Goal: Task Accomplishment & Management: Manage account settings

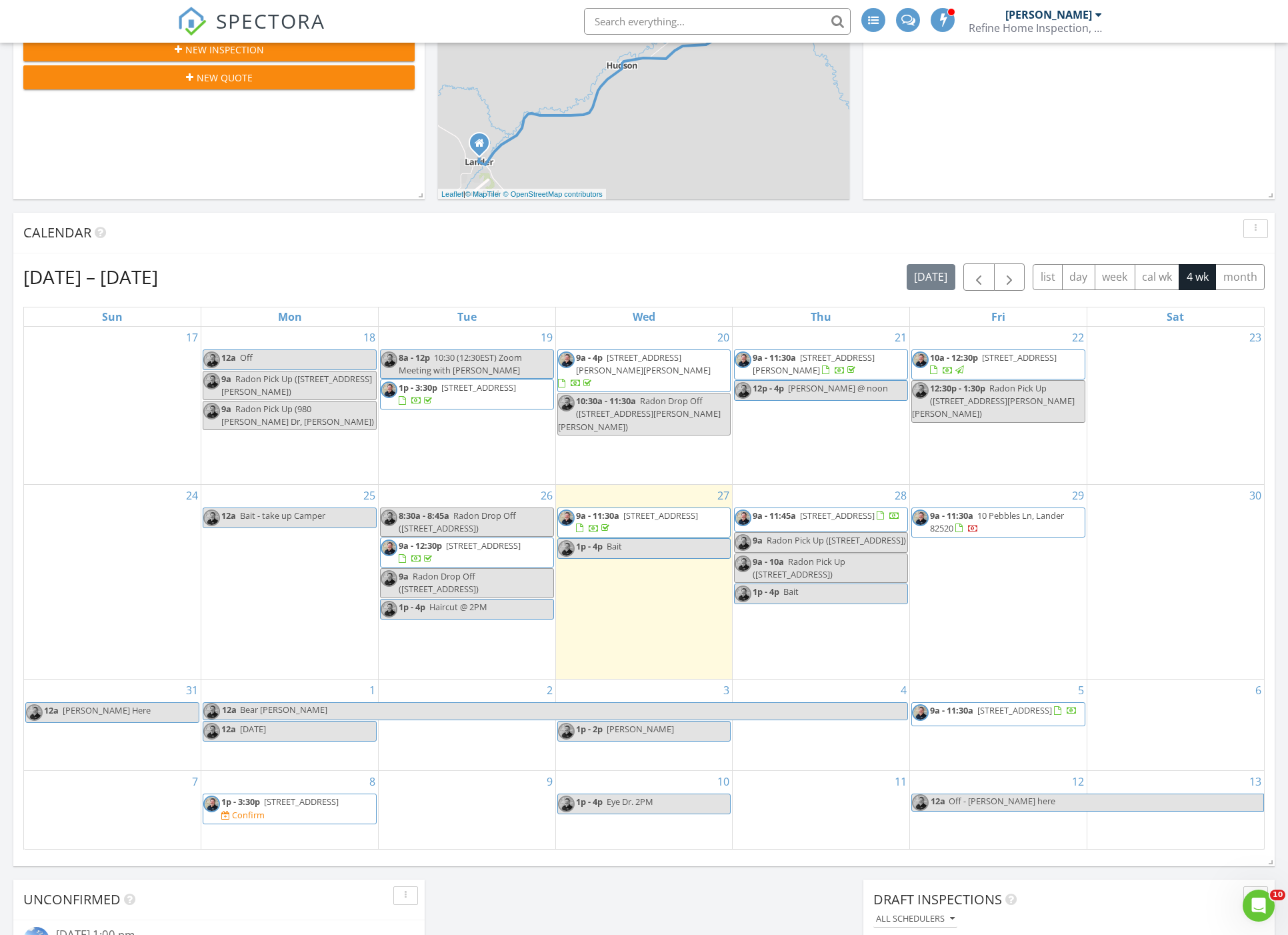
scroll to position [447, 0]
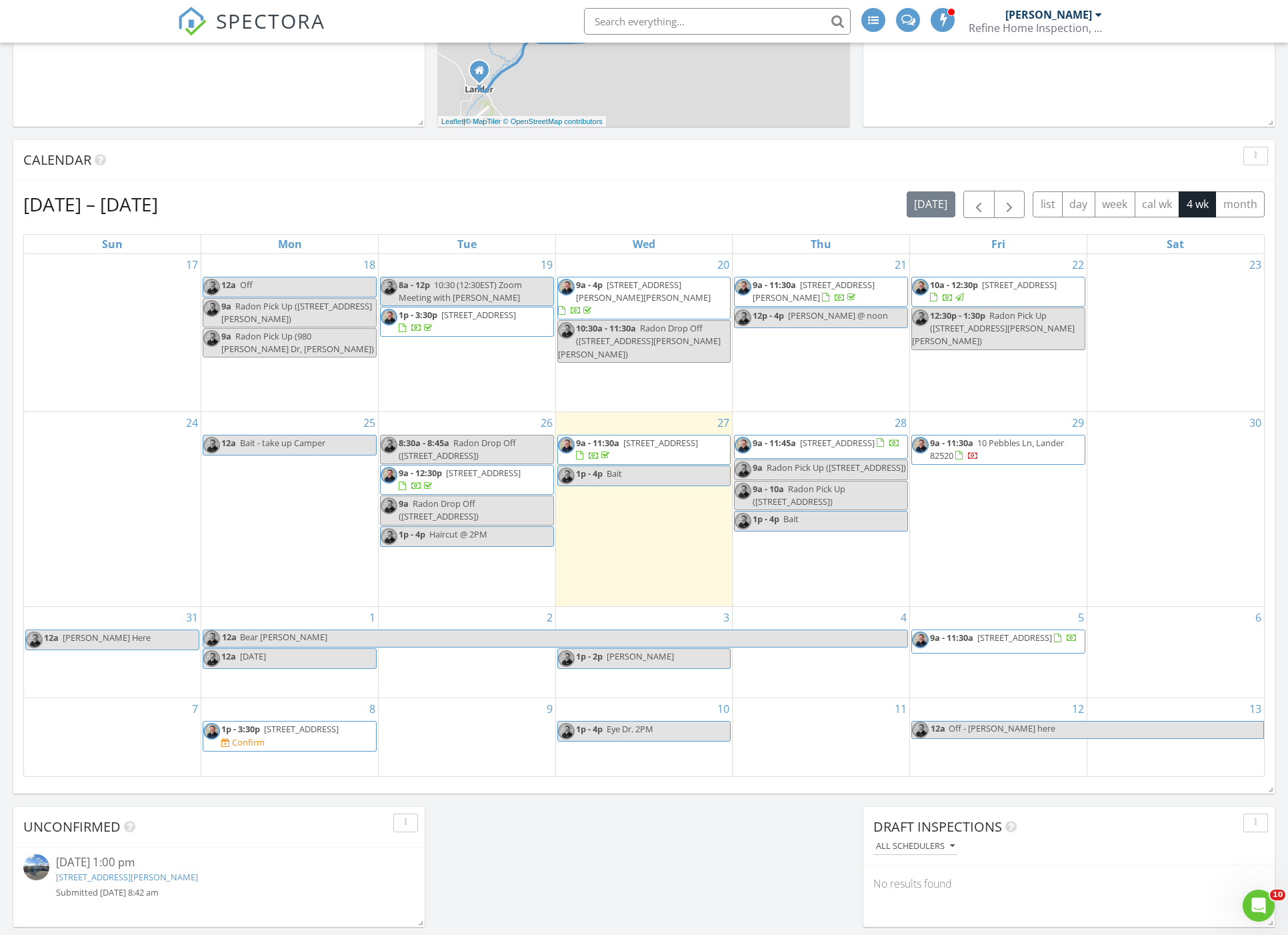
click at [982, 189] on div "Aug 17 – Sep 13, 2025 today list day week cal wk 4 wk month Sun Mon Tue Wed Thu…" at bounding box center [644, 484] width 1262 height 606
click at [829, 443] on span "936 S 4th St, Lander 82520" at bounding box center [837, 443] width 75 height 12
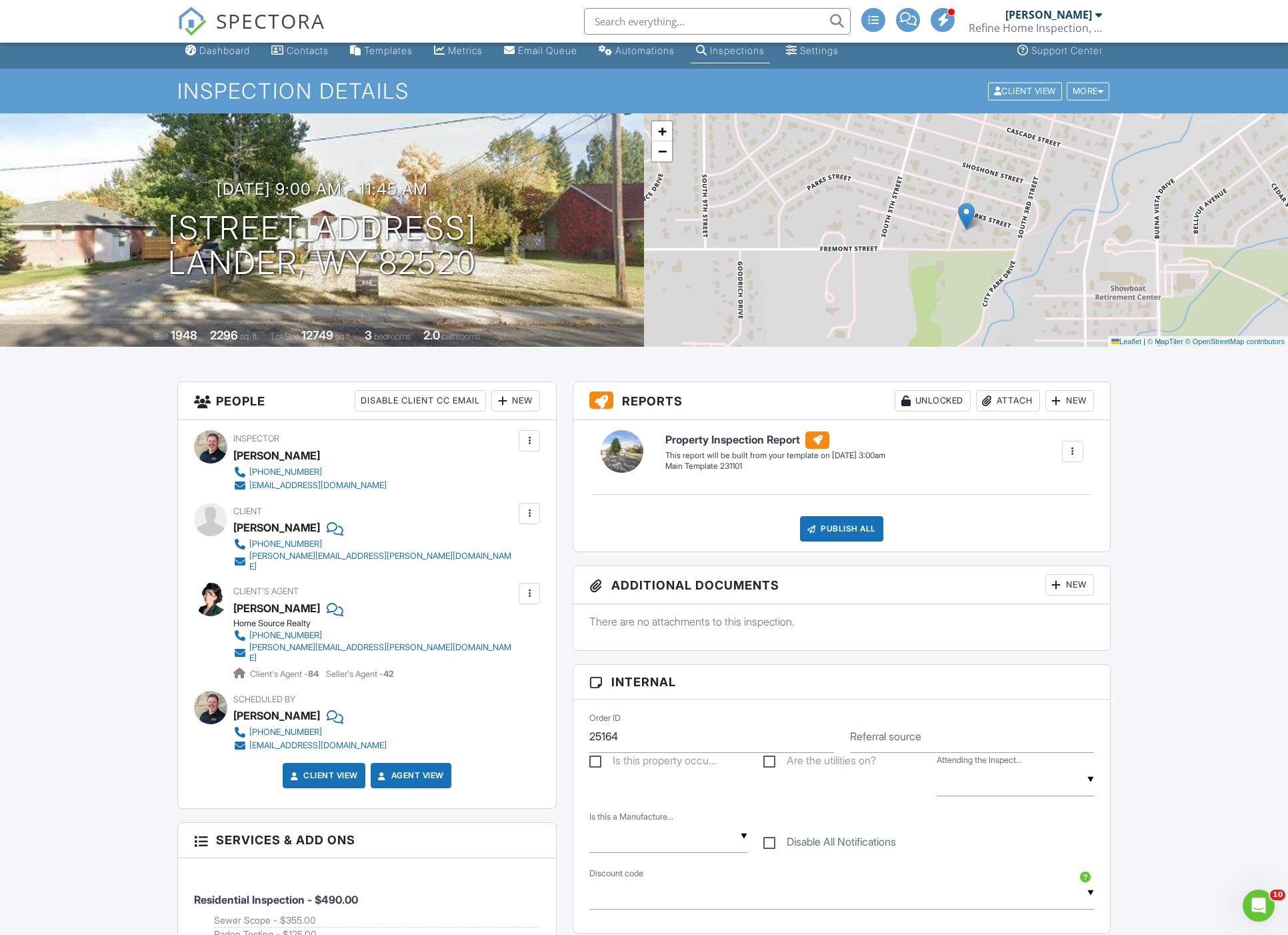
scroll to position [11, 0]
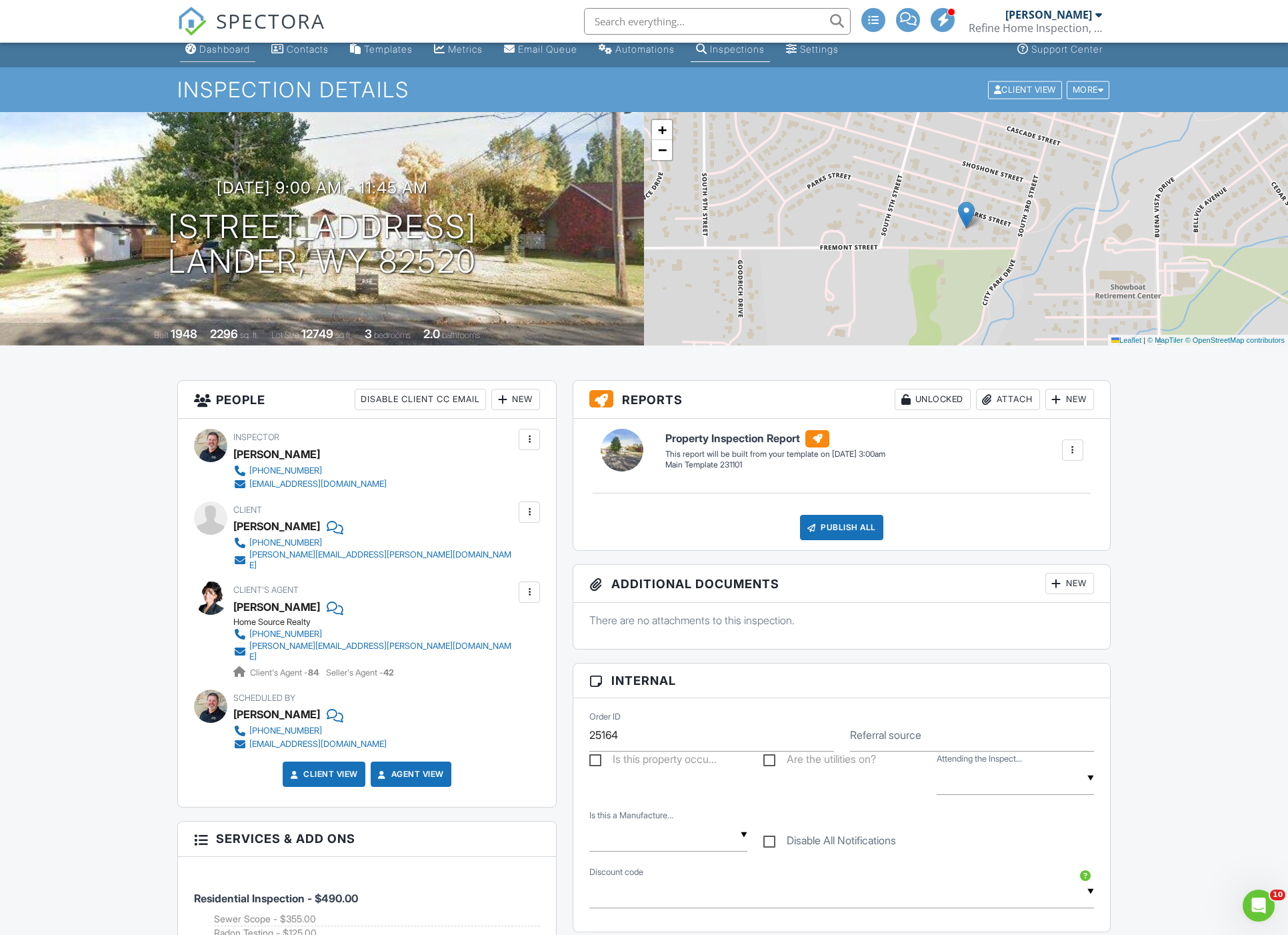
click at [219, 54] on div "Dashboard" at bounding box center [225, 49] width 50 height 11
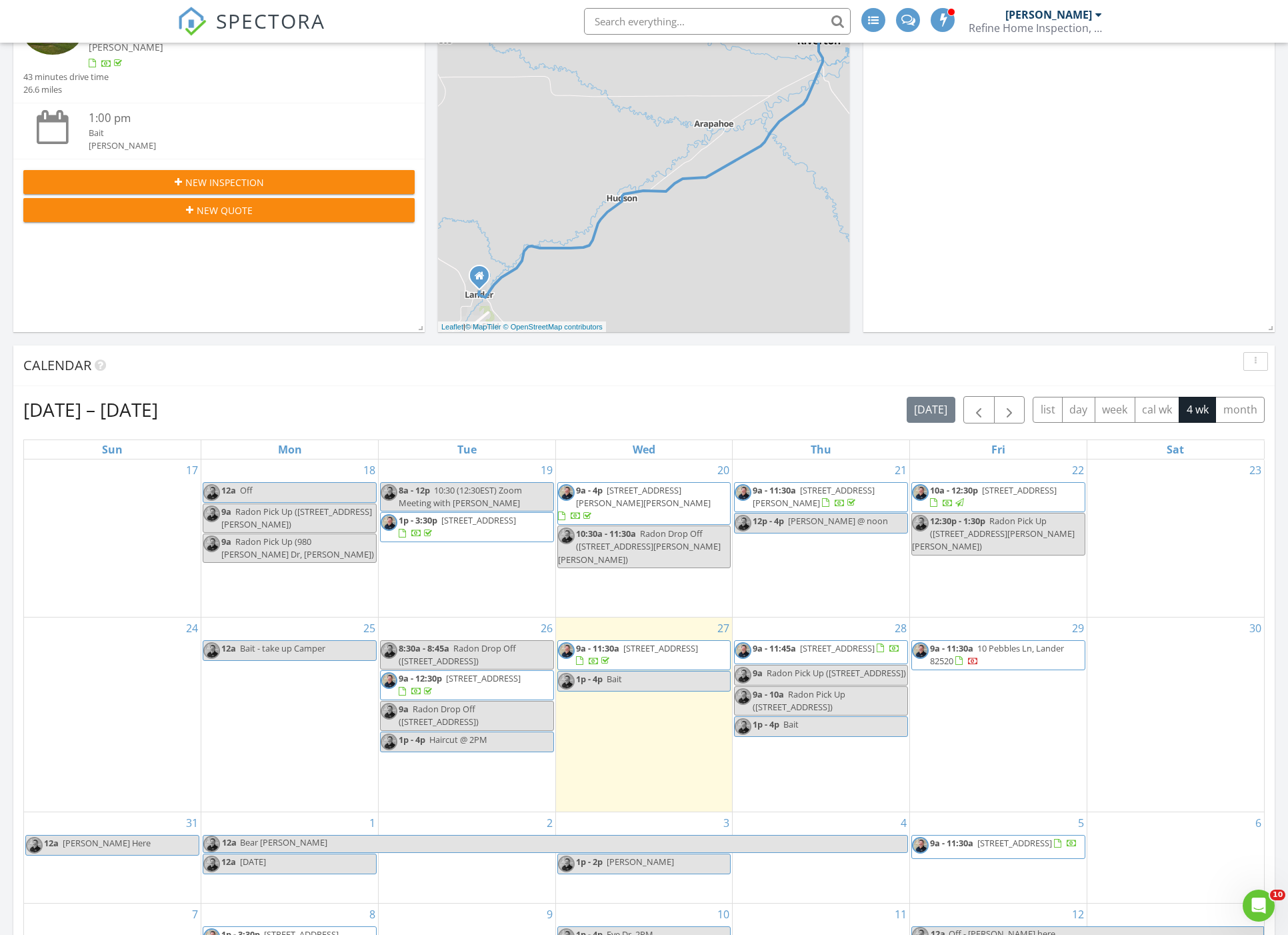
scroll to position [262, 0]
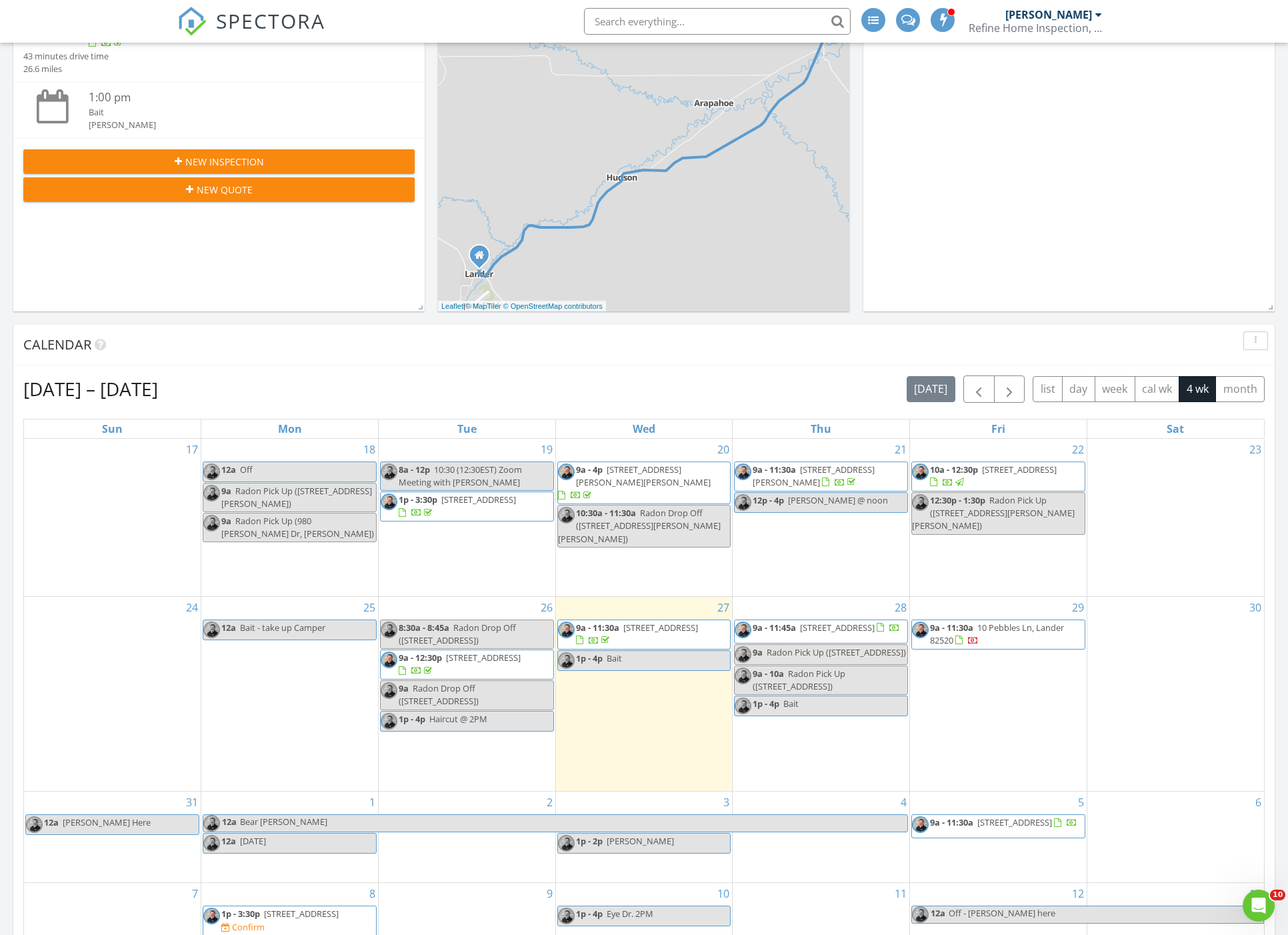
click at [438, 652] on span "9a - 12:30p" at bounding box center [420, 657] width 43 height 12
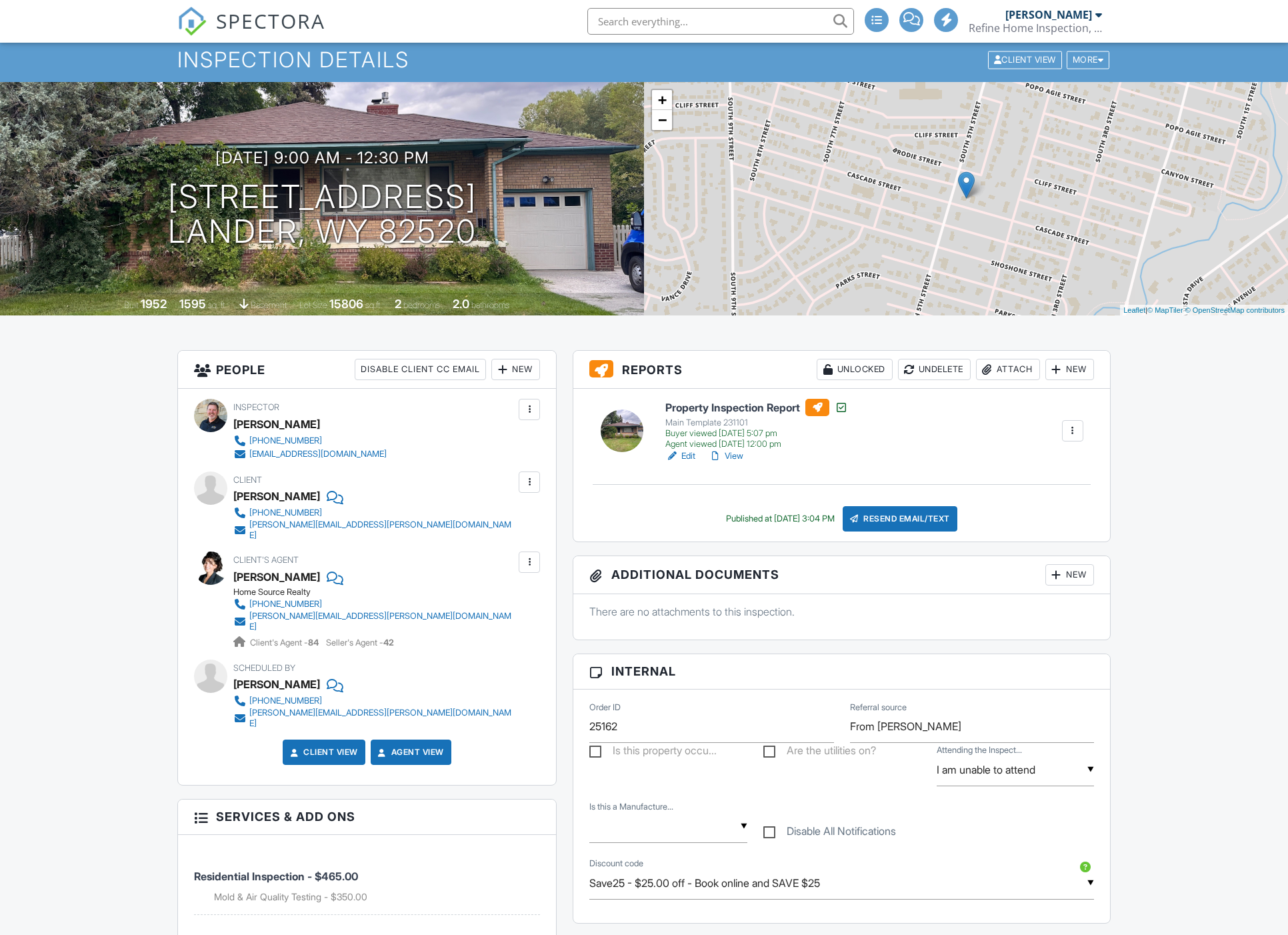
click at [689, 454] on link "Edit" at bounding box center [680, 456] width 30 height 13
